Goal: Task Accomplishment & Management: Use online tool/utility

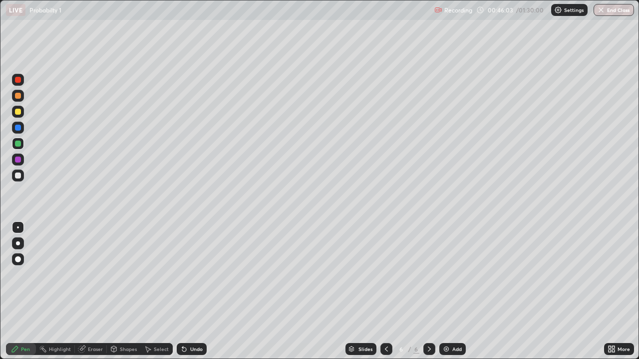
scroll to position [359, 639]
click at [384, 347] on icon at bounding box center [386, 350] width 8 height 8
click at [447, 350] on img at bounding box center [446, 350] width 8 height 8
click at [450, 351] on div "Add" at bounding box center [452, 350] width 26 height 12
click at [384, 349] on icon at bounding box center [386, 350] width 8 height 8
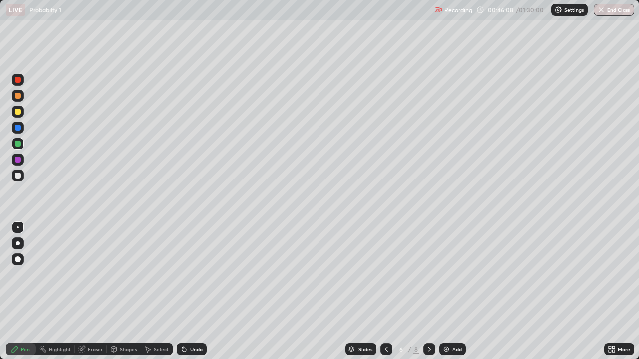
click at [385, 349] on icon at bounding box center [386, 350] width 8 height 8
click at [429, 347] on icon at bounding box center [429, 350] width 8 height 8
click at [14, 93] on div at bounding box center [18, 96] width 12 height 12
click at [20, 79] on div at bounding box center [18, 80] width 6 height 6
click at [18, 142] on div at bounding box center [18, 144] width 6 height 6
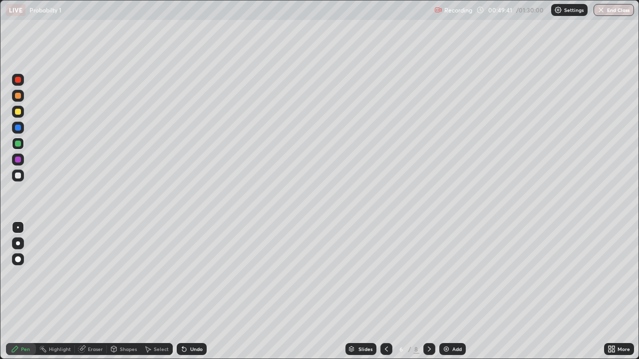
click at [18, 114] on div at bounding box center [18, 112] width 6 height 6
click at [388, 351] on icon at bounding box center [386, 350] width 8 height 8
click at [428, 349] on icon at bounding box center [429, 350] width 8 height 8
click at [18, 80] on div at bounding box center [18, 80] width 6 height 6
click at [386, 344] on div at bounding box center [386, 350] width 12 height 12
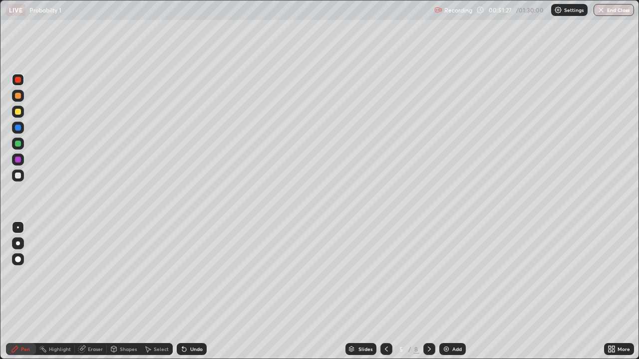
click at [384, 344] on div at bounding box center [386, 350] width 12 height 12
click at [427, 349] on icon at bounding box center [429, 350] width 8 height 8
click at [429, 350] on icon at bounding box center [429, 350] width 8 height 8
click at [428, 349] on icon at bounding box center [429, 350] width 8 height 8
click at [188, 353] on div "Undo" at bounding box center [192, 350] width 30 height 12
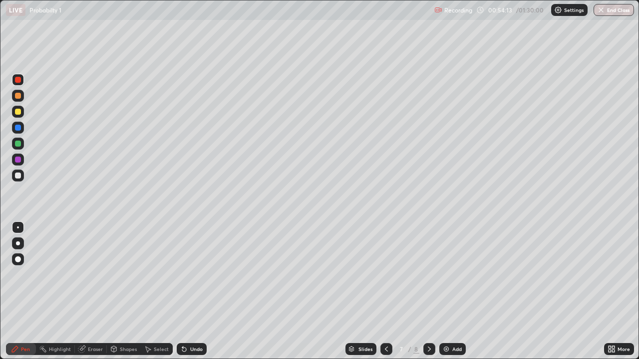
click at [190, 353] on div "Undo" at bounding box center [192, 350] width 30 height 12
click at [385, 349] on icon at bounding box center [386, 350] width 8 height 8
click at [429, 349] on icon at bounding box center [429, 350] width 8 height 8
click at [450, 347] on div "Add" at bounding box center [452, 350] width 26 height 12
click at [88, 350] on div "Eraser" at bounding box center [95, 349] width 15 height 5
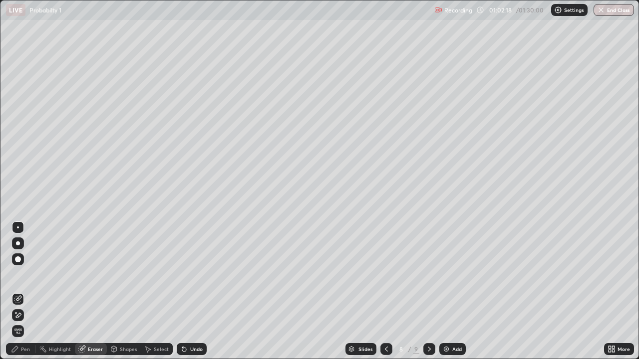
click at [15, 349] on icon at bounding box center [15, 350] width 6 height 6
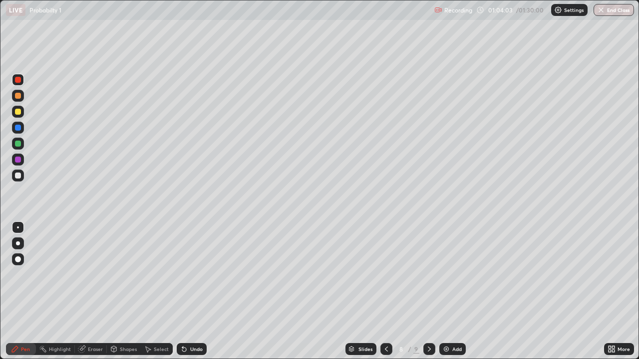
click at [434, 348] on div at bounding box center [429, 350] width 12 height 12
click at [450, 349] on div "Add" at bounding box center [452, 350] width 26 height 12
click at [23, 144] on div at bounding box center [18, 144] width 12 height 12
click at [622, 8] on button "End Class" at bounding box center [614, 10] width 40 height 12
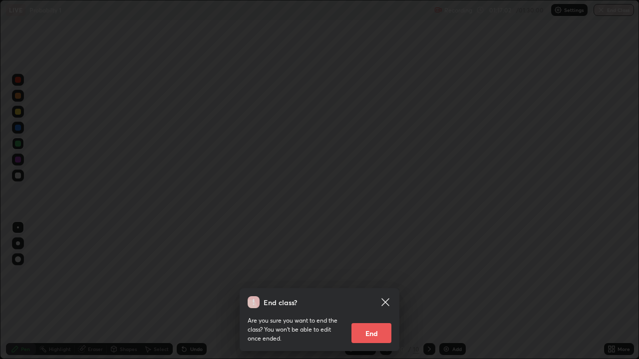
click at [376, 336] on button "End" at bounding box center [371, 334] width 40 height 20
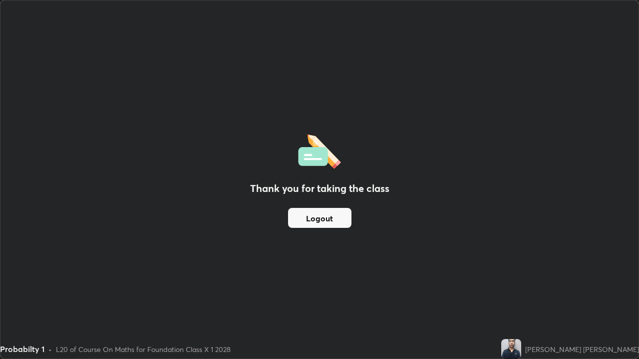
click at [320, 220] on button "Logout" at bounding box center [319, 218] width 63 height 20
click at [320, 217] on button "Logout" at bounding box center [319, 218] width 63 height 20
click at [322, 214] on button "Logout" at bounding box center [319, 218] width 63 height 20
